Goal: Information Seeking & Learning: Learn about a topic

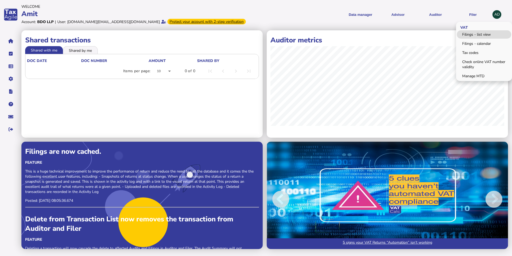
click at [473, 35] on link "Filings - list view" at bounding box center [484, 34] width 54 height 8
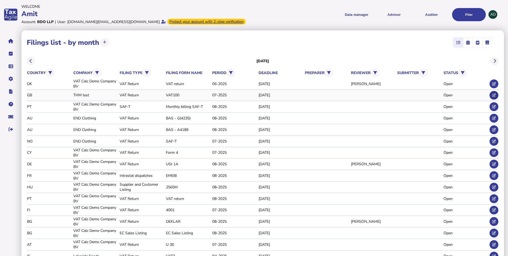
click at [496, 95] on button at bounding box center [494, 95] width 9 height 9
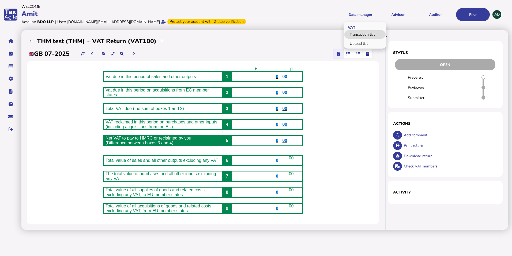
click at [366, 31] on link "Transaction list" at bounding box center [365, 34] width 41 height 8
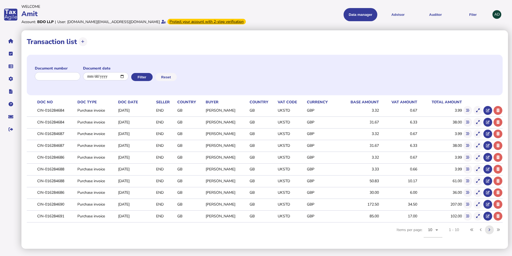
click at [491, 230] on button at bounding box center [489, 229] width 9 height 9
click at [83, 41] on icon at bounding box center [82, 41] width 3 height 3
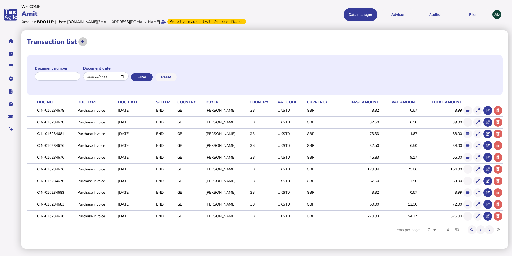
select select
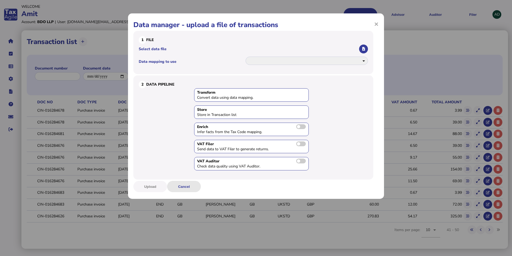
click at [189, 187] on button "Cancel" at bounding box center [184, 186] width 34 height 11
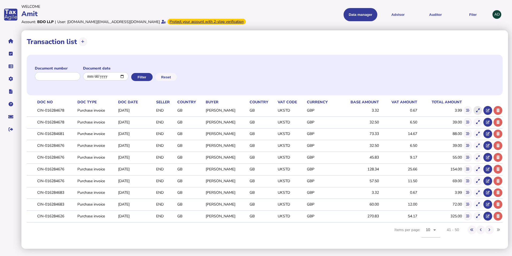
click at [476, 110] on icon at bounding box center [477, 109] width 3 height 3
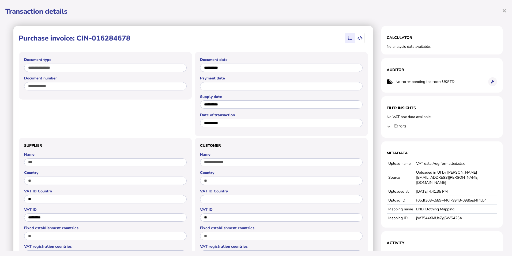
click at [358, 39] on icon "button" at bounding box center [360, 38] width 5 height 0
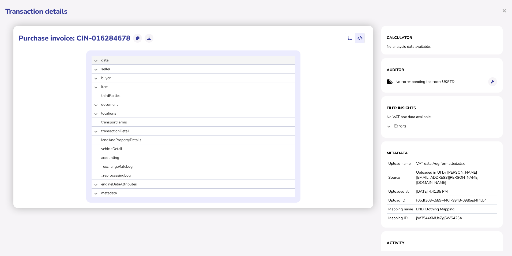
click at [95, 60] on span at bounding box center [96, 60] width 2 height 5
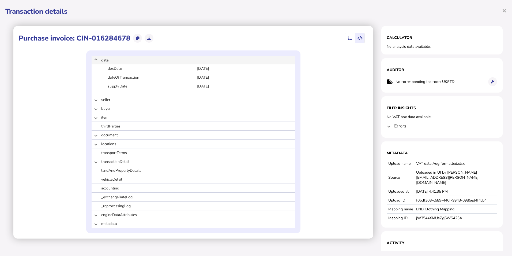
click at [95, 60] on mat-expansion-panel-header "date" at bounding box center [194, 60] width 204 height 9
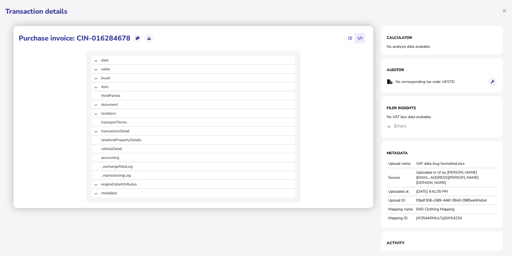
click at [351, 38] on icon "button" at bounding box center [350, 38] width 4 height 0
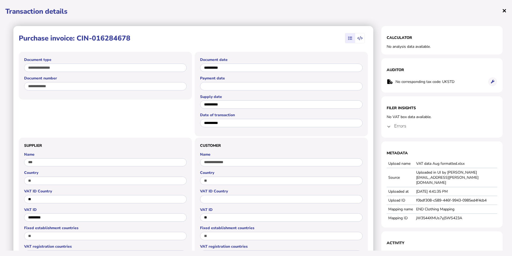
click at [504, 8] on span "×" at bounding box center [504, 10] width 5 height 10
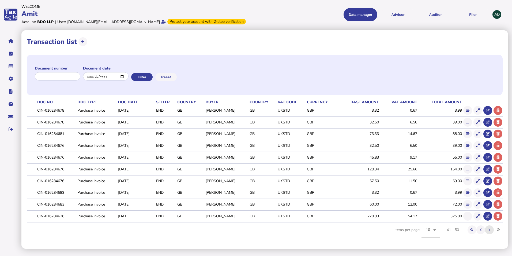
click at [493, 230] on button at bounding box center [489, 229] width 9 height 9
click at [489, 230] on icon at bounding box center [490, 229] width 2 height 3
click at [467, 108] on icon at bounding box center [467, 109] width 3 height 3
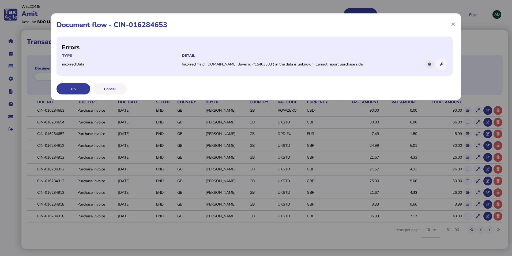
click at [430, 66] on button at bounding box center [429, 64] width 9 height 9
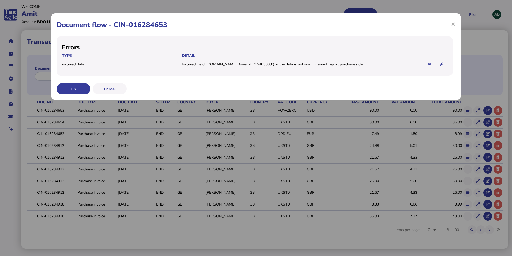
click at [443, 65] on icon at bounding box center [441, 63] width 3 height 3
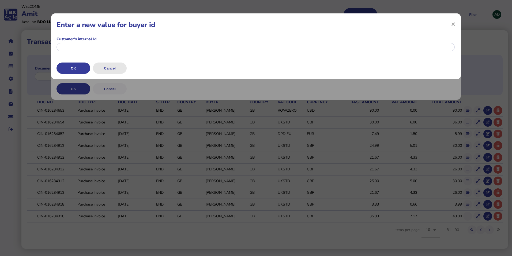
click at [109, 64] on button "Cancel" at bounding box center [110, 67] width 34 height 11
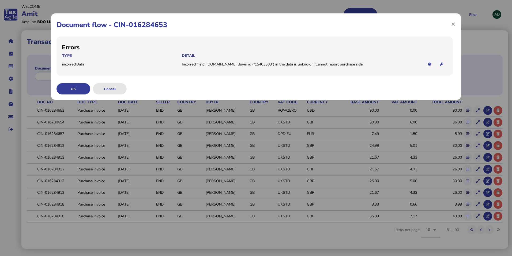
click at [108, 88] on button "Cancel" at bounding box center [110, 88] width 34 height 11
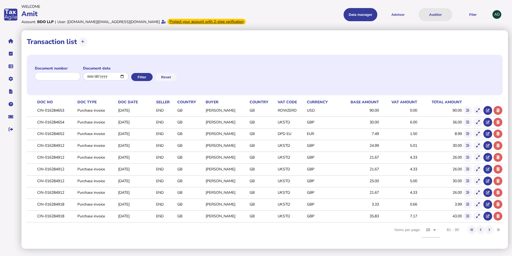
click at [432, 13] on button "Auditor" at bounding box center [436, 14] width 34 height 13
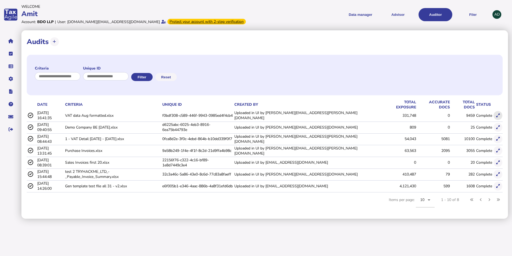
click at [498, 114] on icon at bounding box center [497, 115] width 3 height 3
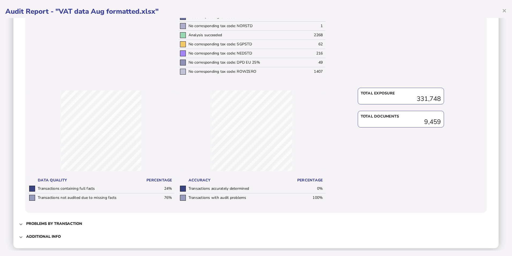
scroll to position [207, 0]
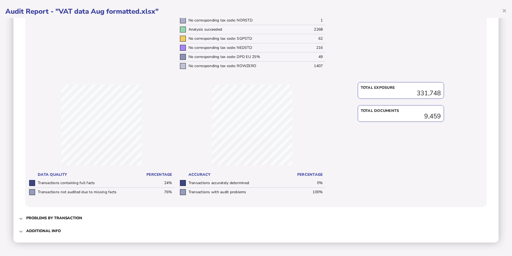
click at [28, 215] on h3 "Problems by transaction" at bounding box center [54, 217] width 56 height 5
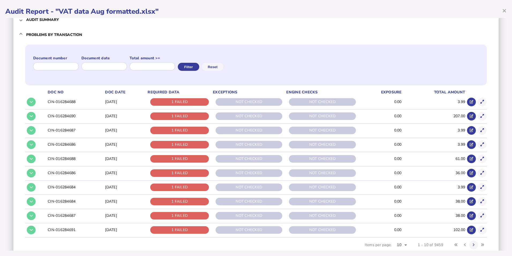
scroll to position [27, 0]
